Goal: Find contact information: Find contact information

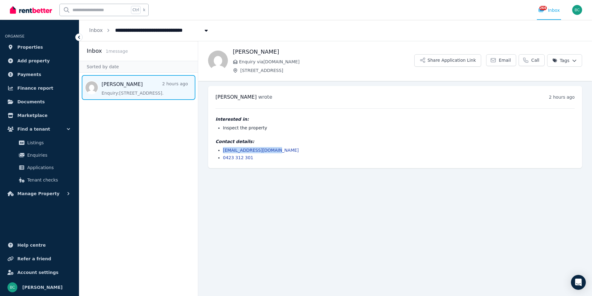
drag, startPoint x: 278, startPoint y: 151, endPoint x: 223, endPoint y: 151, distance: 54.8
click at [223, 151] on ul "[EMAIL_ADDRESS][DOMAIN_NAME] 0423 312 301" at bounding box center [395, 154] width 359 height 14
copy link "[EMAIL_ADDRESS][DOMAIN_NAME]"
drag, startPoint x: 161, startPoint y: 159, endPoint x: 166, endPoint y: 159, distance: 5.6
click at [163, 159] on aside "Inbox 1 message Sorted by date [PERSON_NAME] 2 hours ago Enquiry: [STREET_ADDRE…" at bounding box center [138, 168] width 119 height 255
